Goal: Transaction & Acquisition: Obtain resource

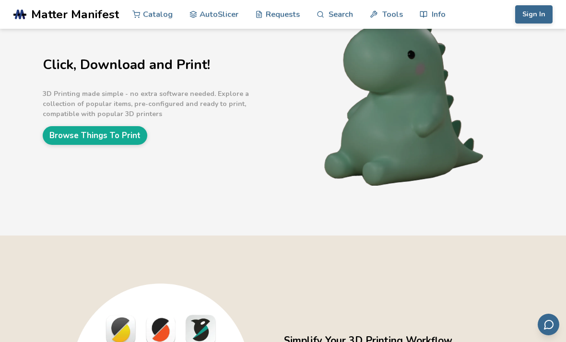
scroll to position [51, 0]
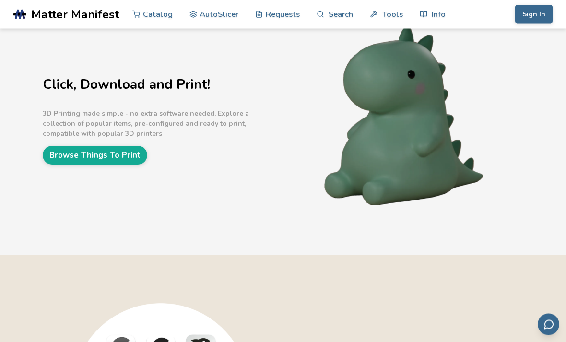
click at [131, 158] on link "Browse Things To Print" at bounding box center [95, 155] width 105 height 19
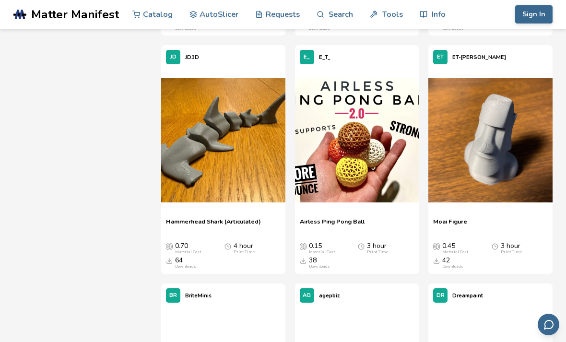
scroll to position [591, 0]
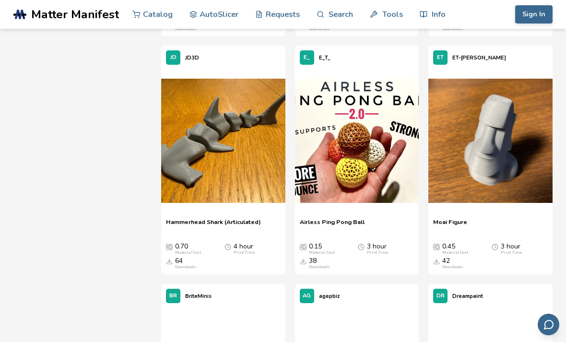
click at [268, 138] on icon at bounding box center [266, 141] width 7 height 7
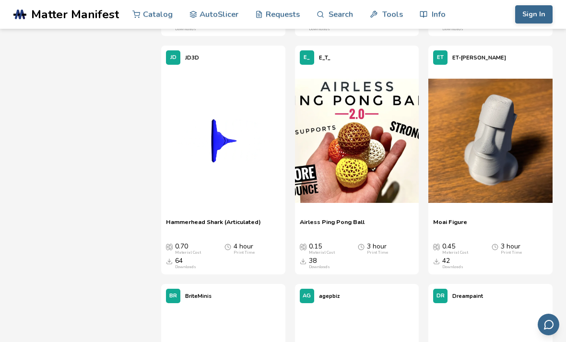
click at [240, 183] on img at bounding box center [223, 141] width 124 height 124
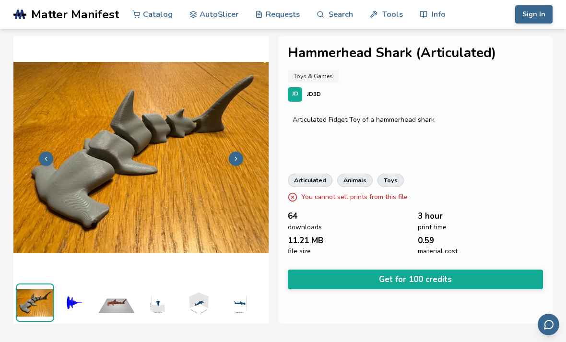
click at [215, 13] on link "AutoSlicer" at bounding box center [214, 14] width 49 height 29
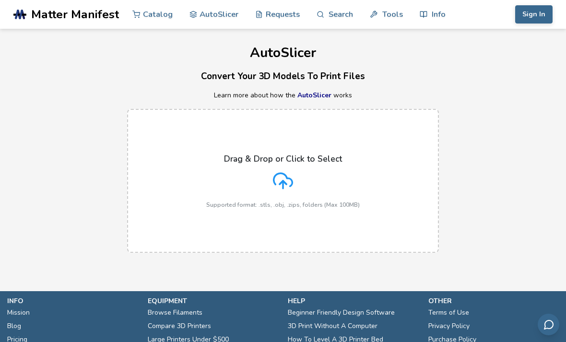
click at [282, 181] on polyline at bounding box center [283, 182] width 7 height 3
click at [0, 0] on input "Drag & Drop or Click to Select Supported format: .stls, .obj, .zips, folders (M…" at bounding box center [0, 0] width 0 height 0
click at [150, 22] on link "Catalog" at bounding box center [152, 14] width 40 height 29
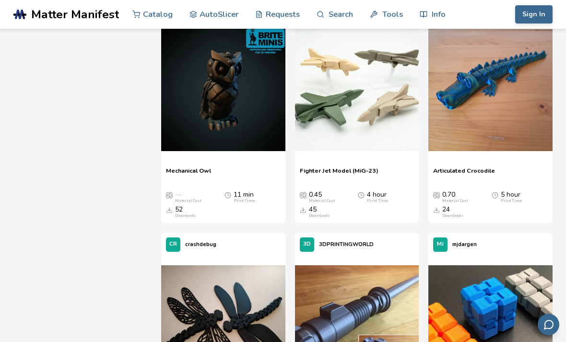
scroll to position [884, 0]
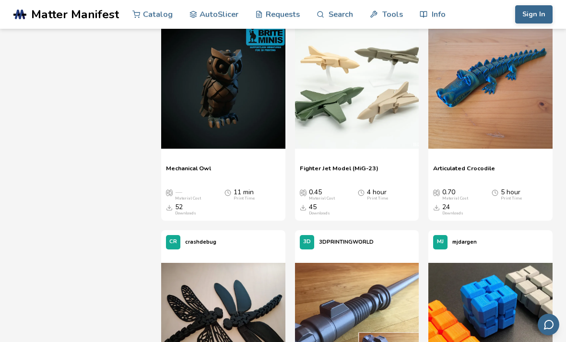
click at [358, 172] on span "Fighter Jet Model (MiG-23)" at bounding box center [339, 172] width 79 height 14
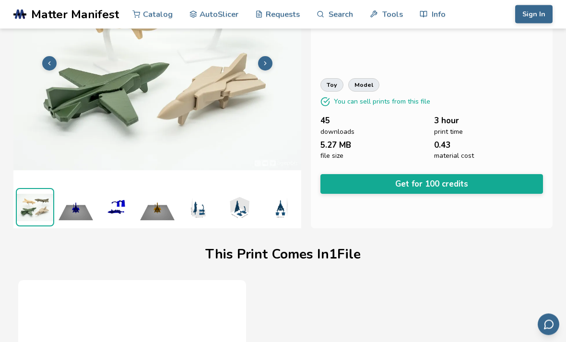
scroll to position [192, 0]
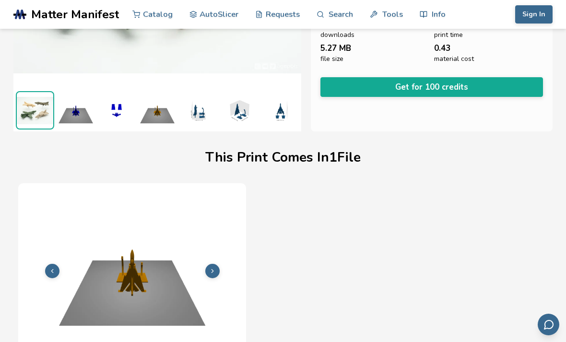
click at [325, 162] on h1 "This Print Comes In 1 File" at bounding box center [282, 157] width 155 height 15
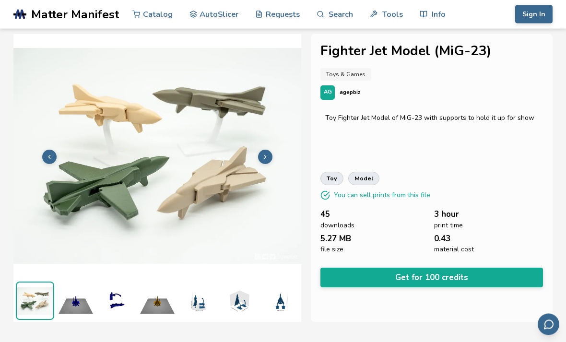
scroll to position [0, 0]
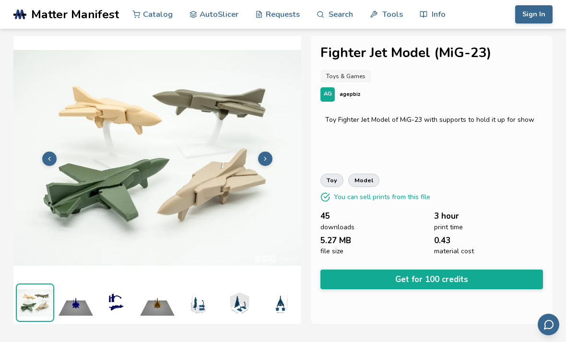
click at [370, 272] on button "Get for 100 credits" at bounding box center [432, 280] width 223 height 20
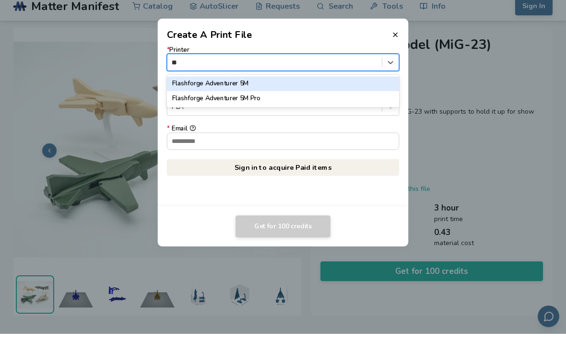
click at [253, 86] on div "Flashforge Adventurer 5M" at bounding box center [283, 91] width 233 height 14
type input "**"
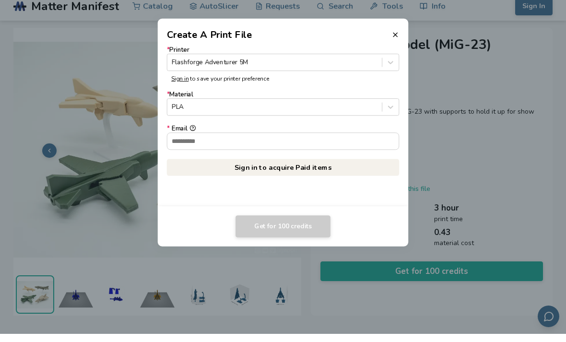
scroll to position [8, 0]
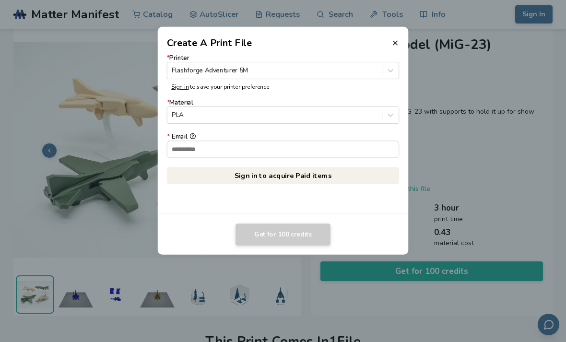
click at [294, 214] on div "* Printer Flashforge Adventurer 5M Sign in to save your printer preference * Ma…" at bounding box center [283, 132] width 251 height 165
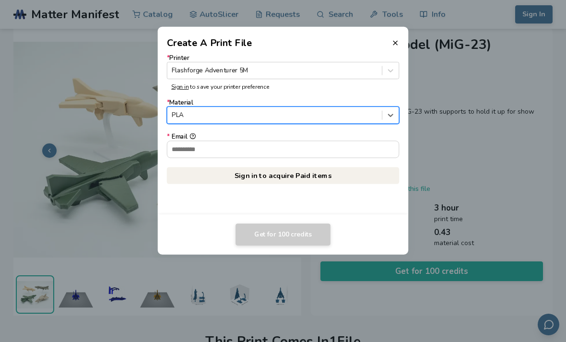
click at [292, 151] on input "* Email" at bounding box center [283, 149] width 232 height 16
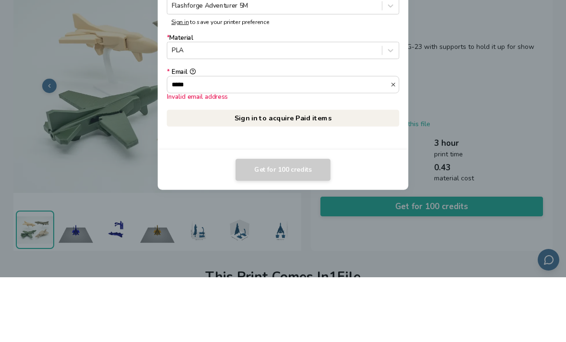
type input "*****"
click at [469, 118] on dialog "Create A Print File * Printer Flashforge Adventurer 5M Sign in to save your pri…" at bounding box center [283, 171] width 538 height 325
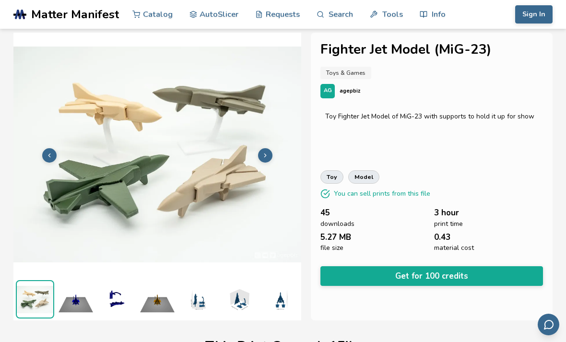
scroll to position [0, 0]
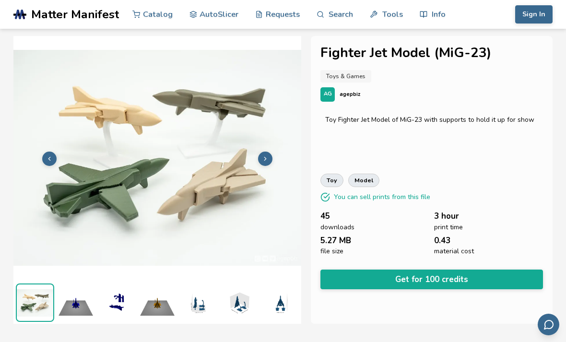
click at [350, 92] on p "agepbiz" at bounding box center [350, 94] width 21 height 10
click at [380, 60] on h1 "Fighter Jet Model (MiG-23)" at bounding box center [432, 53] width 223 height 15
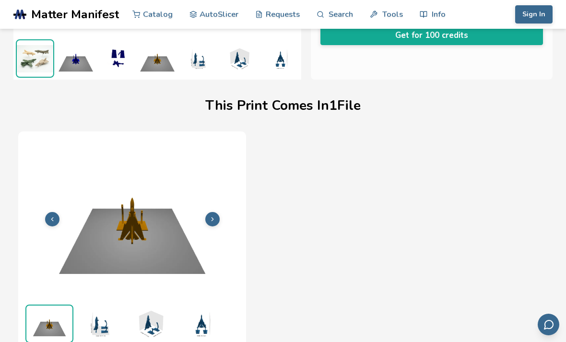
scroll to position [251, 0]
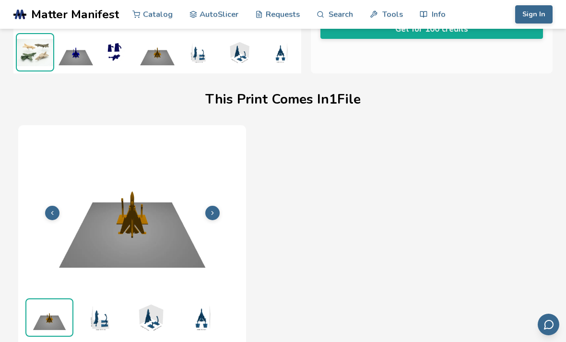
click at [224, 206] on img at bounding box center [132, 212] width 218 height 164
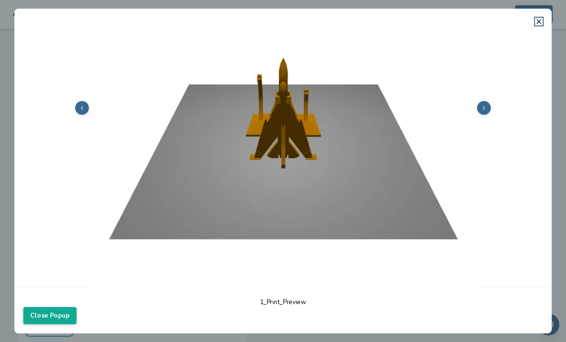
scroll to position [123, 0]
click at [63, 324] on button "Close Popup" at bounding box center [50, 315] width 53 height 17
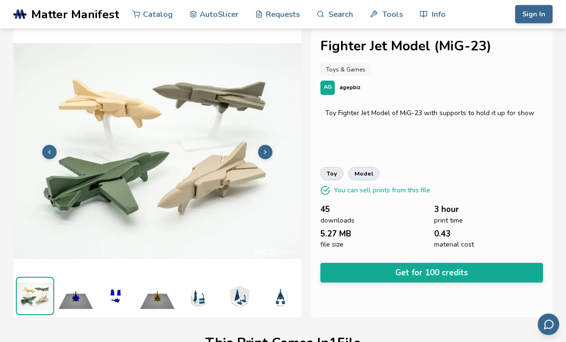
scroll to position [0, 0]
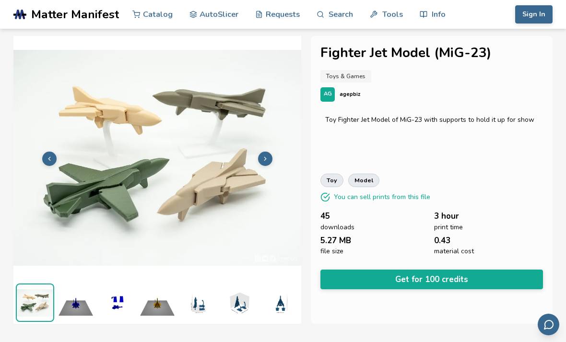
click at [430, 16] on link "Info" at bounding box center [433, 14] width 26 height 29
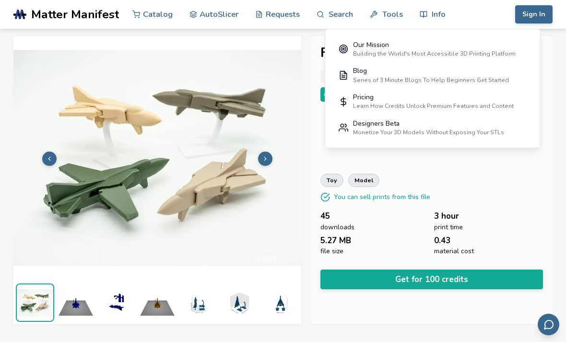
click at [431, 101] on div "Pricing Learn How Credits Unlock Premium Features and Content" at bounding box center [433, 102] width 161 height 16
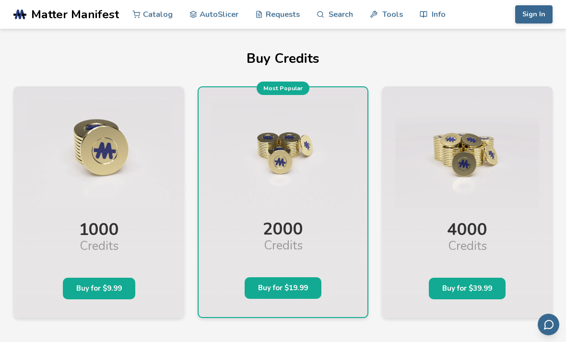
click at [274, 23] on link "Requests" at bounding box center [277, 14] width 45 height 29
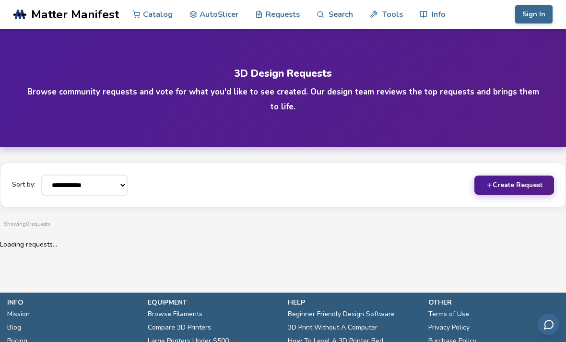
click at [221, 14] on link "AutoSlicer" at bounding box center [214, 14] width 49 height 29
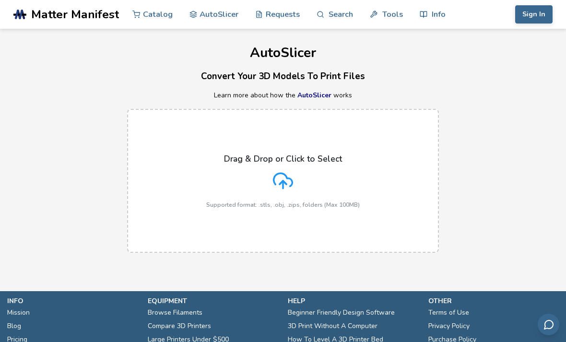
click at [291, 184] on icon at bounding box center [283, 179] width 19 height 13
click at [0, 0] on input "Drag & Drop or Click to Select Supported format: .stls, .obj, .zips, folders (M…" at bounding box center [0, 0] width 0 height 0
click at [317, 97] on link "AutoSlicer" at bounding box center [315, 95] width 34 height 9
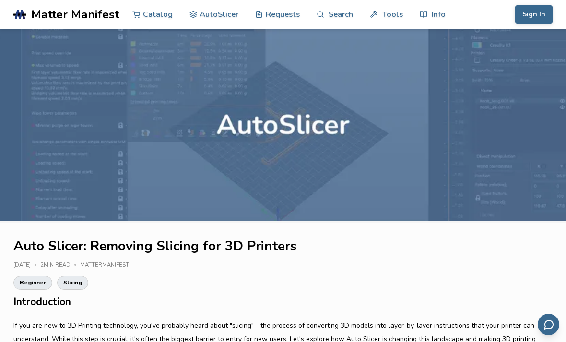
click at [215, 14] on link "AutoSlicer" at bounding box center [214, 14] width 49 height 29
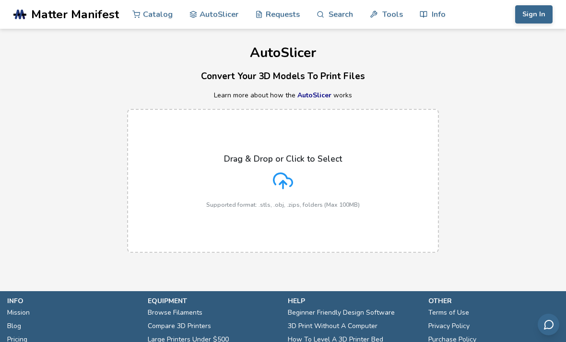
click at [281, 181] on polyline at bounding box center [283, 182] width 7 height 3
click at [0, 0] on input "Drag & Drop or Click to Select Supported format: .stls, .obj, .zips, folders (M…" at bounding box center [0, 0] width 0 height 0
